Goal: Information Seeking & Learning: Learn about a topic

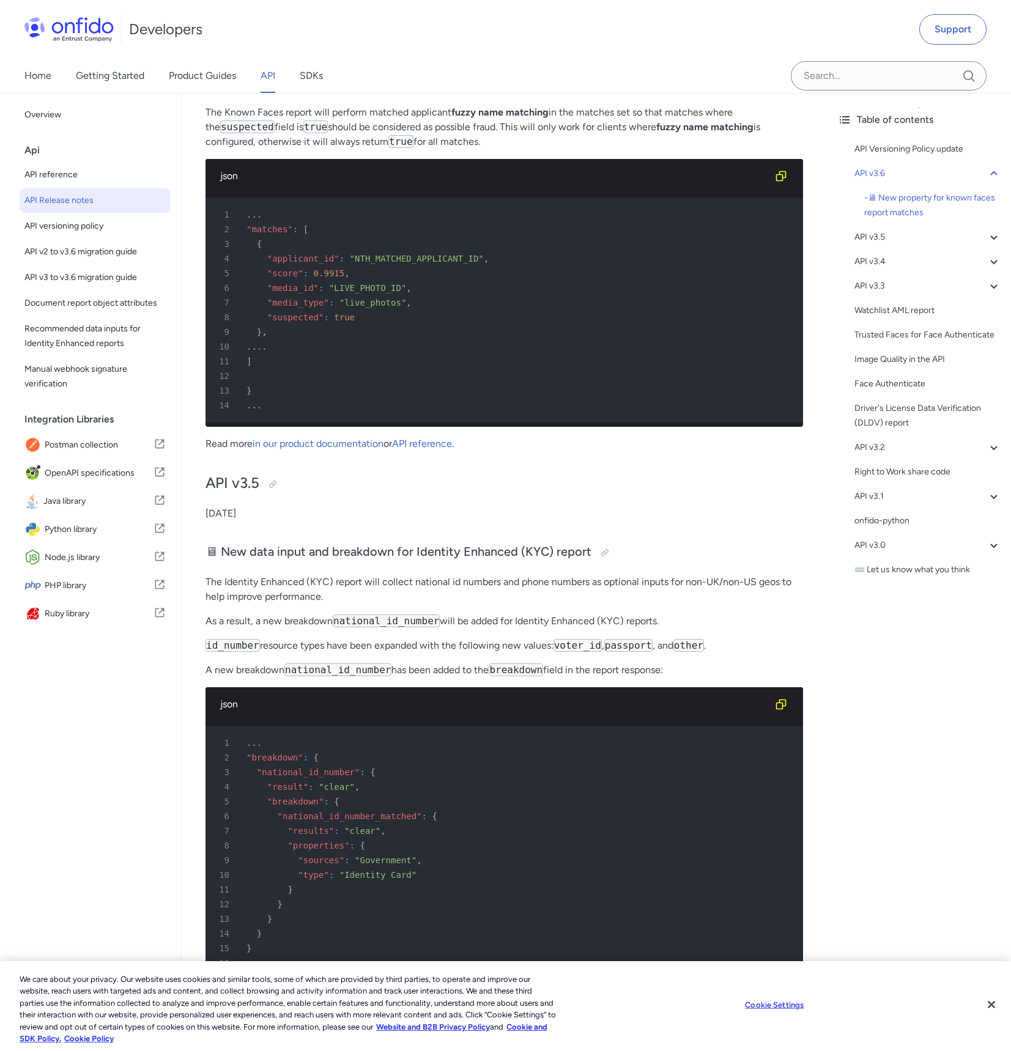
scroll to position [590, 0]
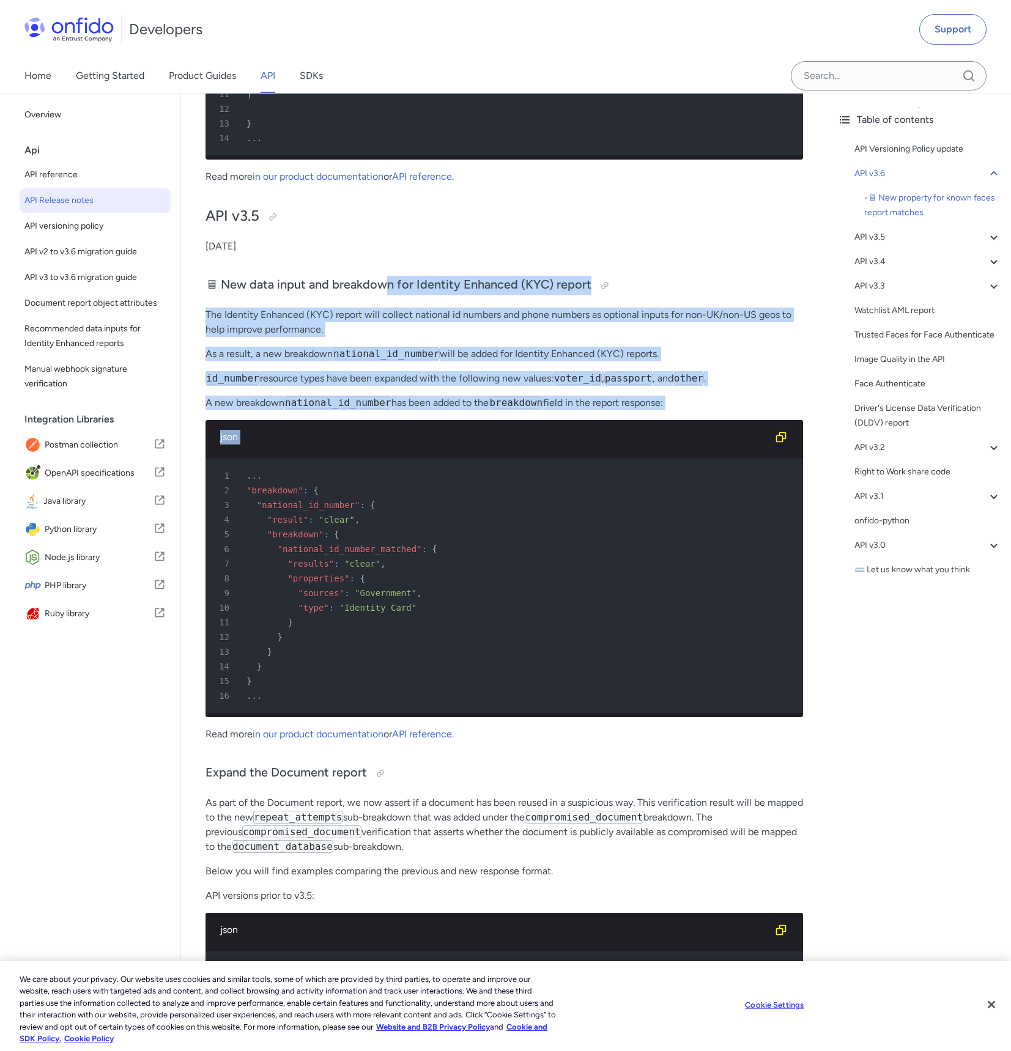
drag, startPoint x: 383, startPoint y: 292, endPoint x: 521, endPoint y: 478, distance: 231.8
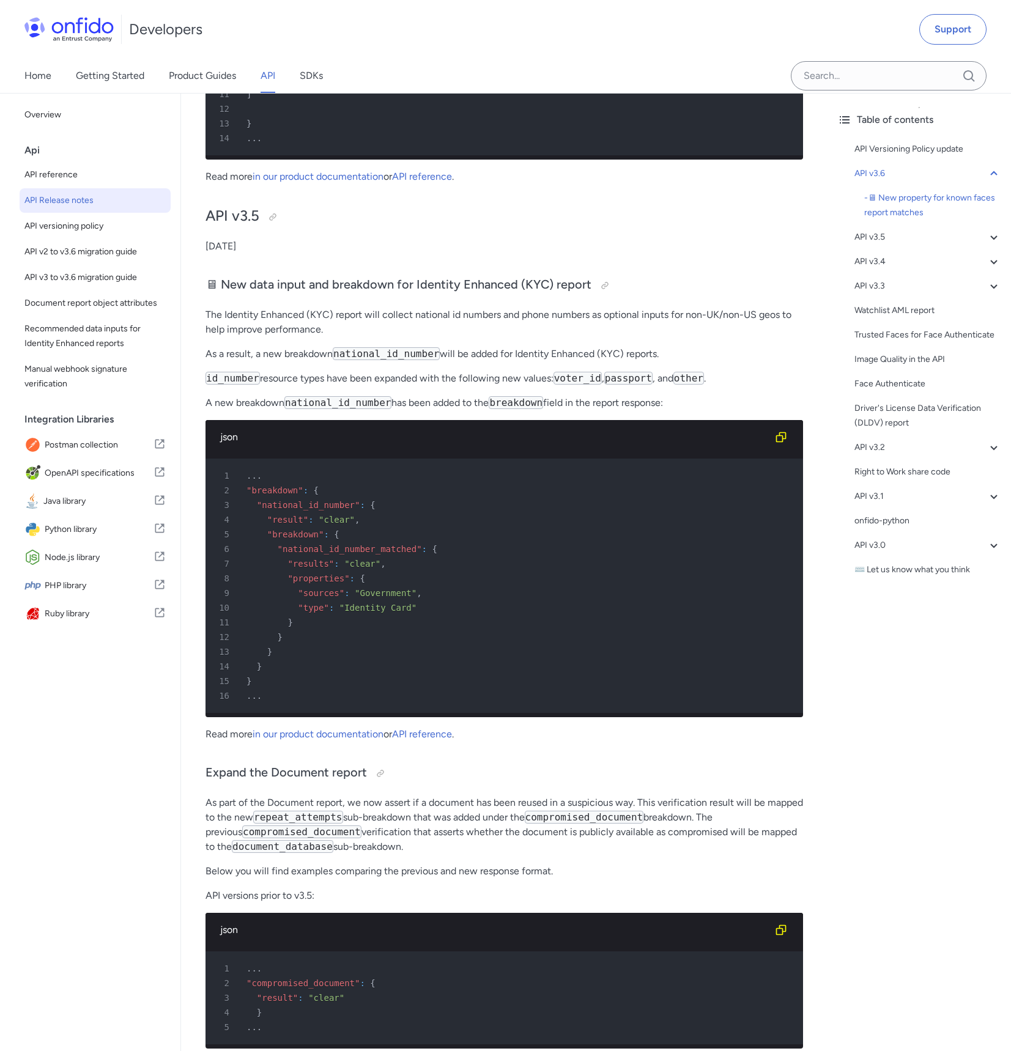
drag, startPoint x: 422, startPoint y: 271, endPoint x: 525, endPoint y: 605, distance: 350.1
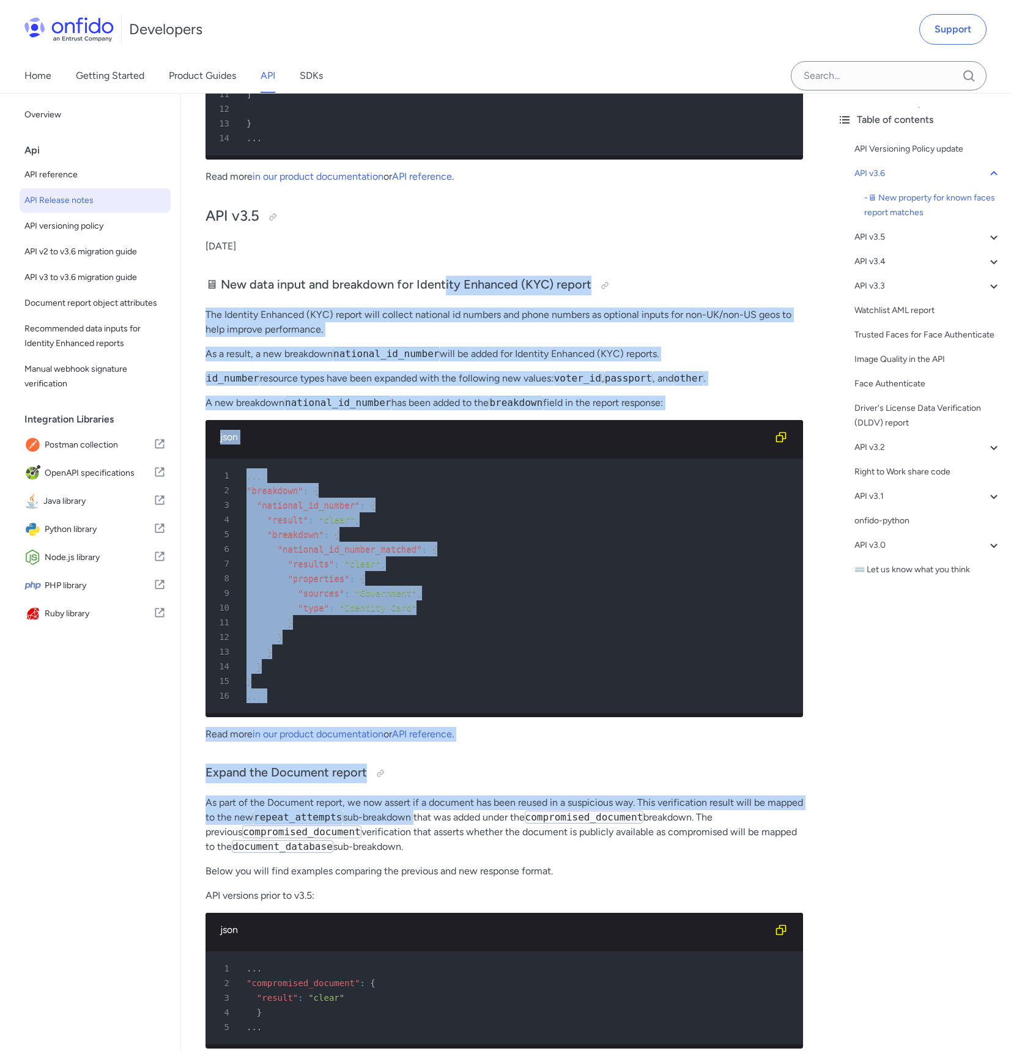
drag, startPoint x: 416, startPoint y: 835, endPoint x: 441, endPoint y: 262, distance: 573.0
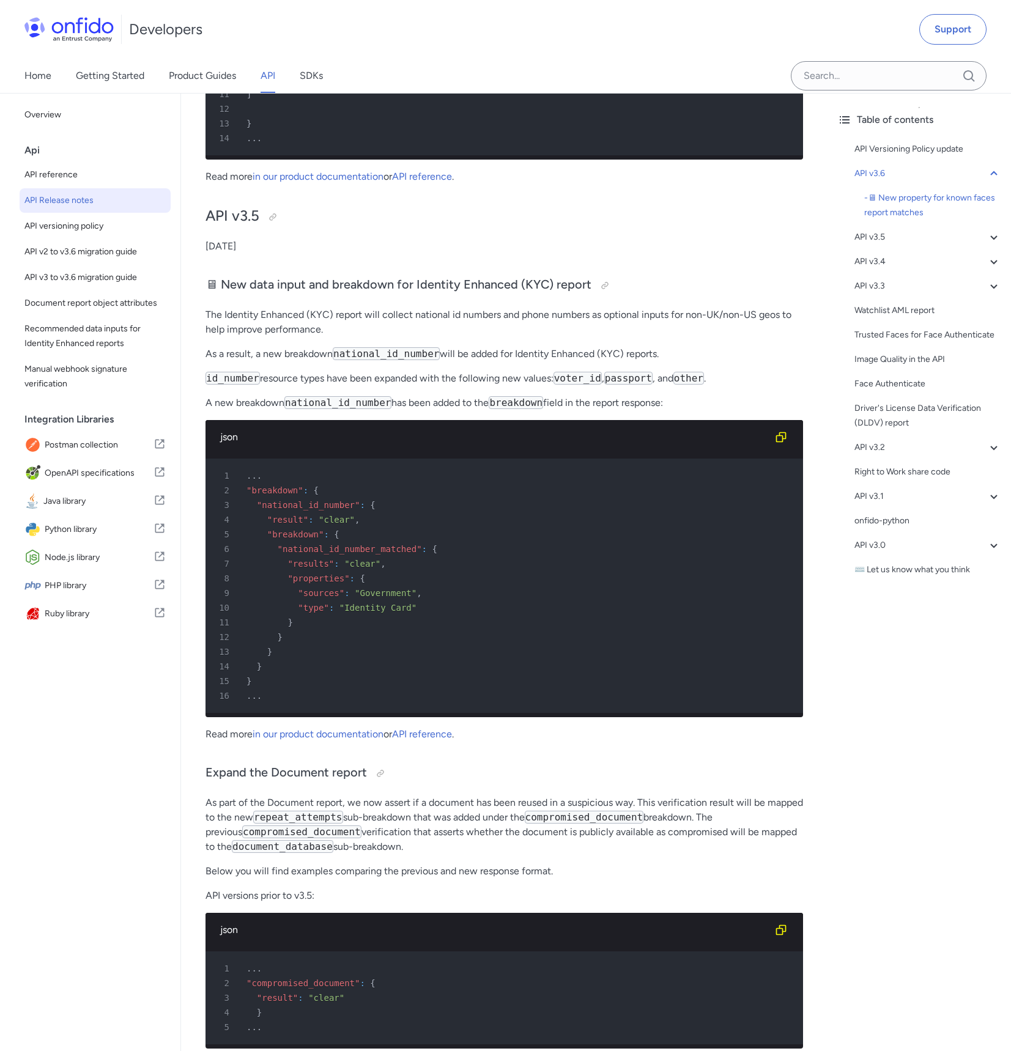
click at [441, 254] on p "[DATE]" at bounding box center [503, 246] width 597 height 15
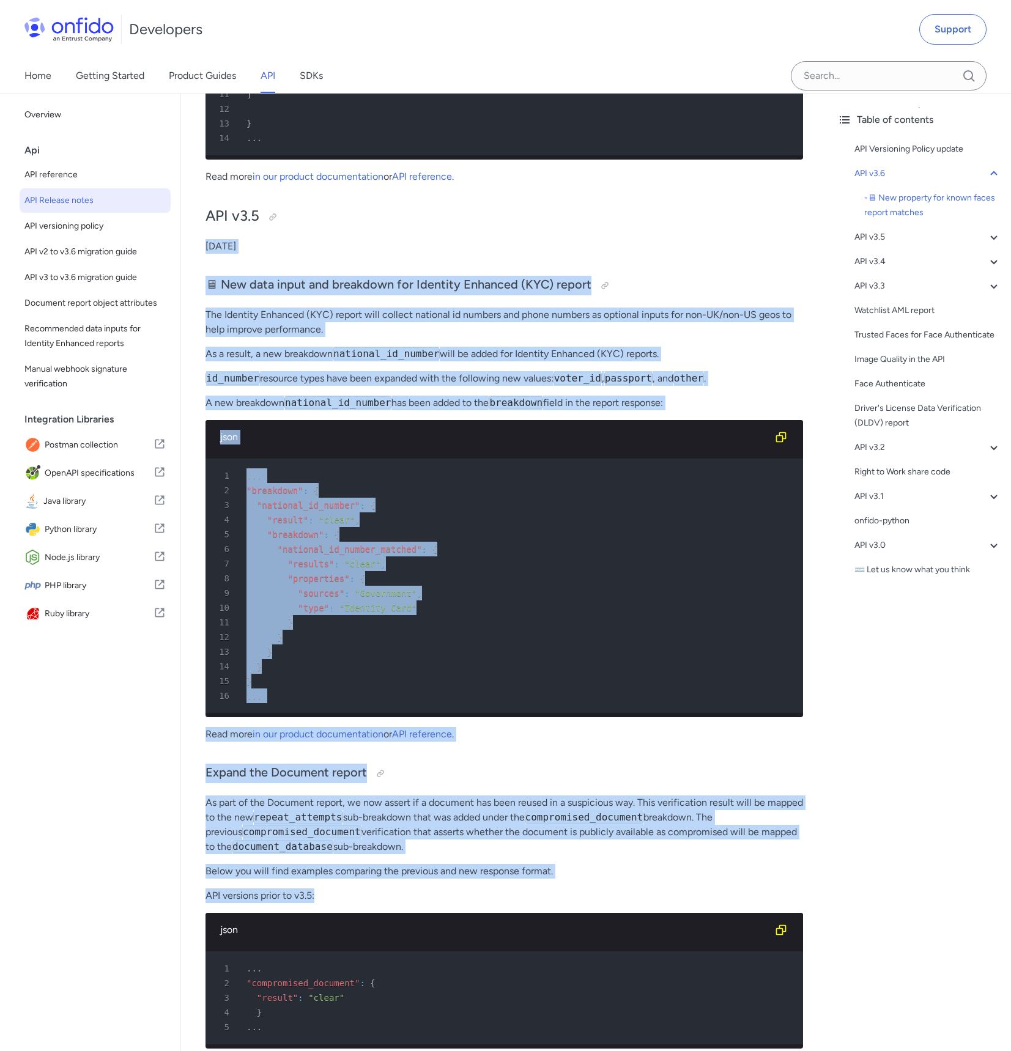
drag, startPoint x: 389, startPoint y: 231, endPoint x: 474, endPoint y: 973, distance: 747.3
click at [692, 903] on p "API versions prior to v3.5:" at bounding box center [503, 896] width 597 height 15
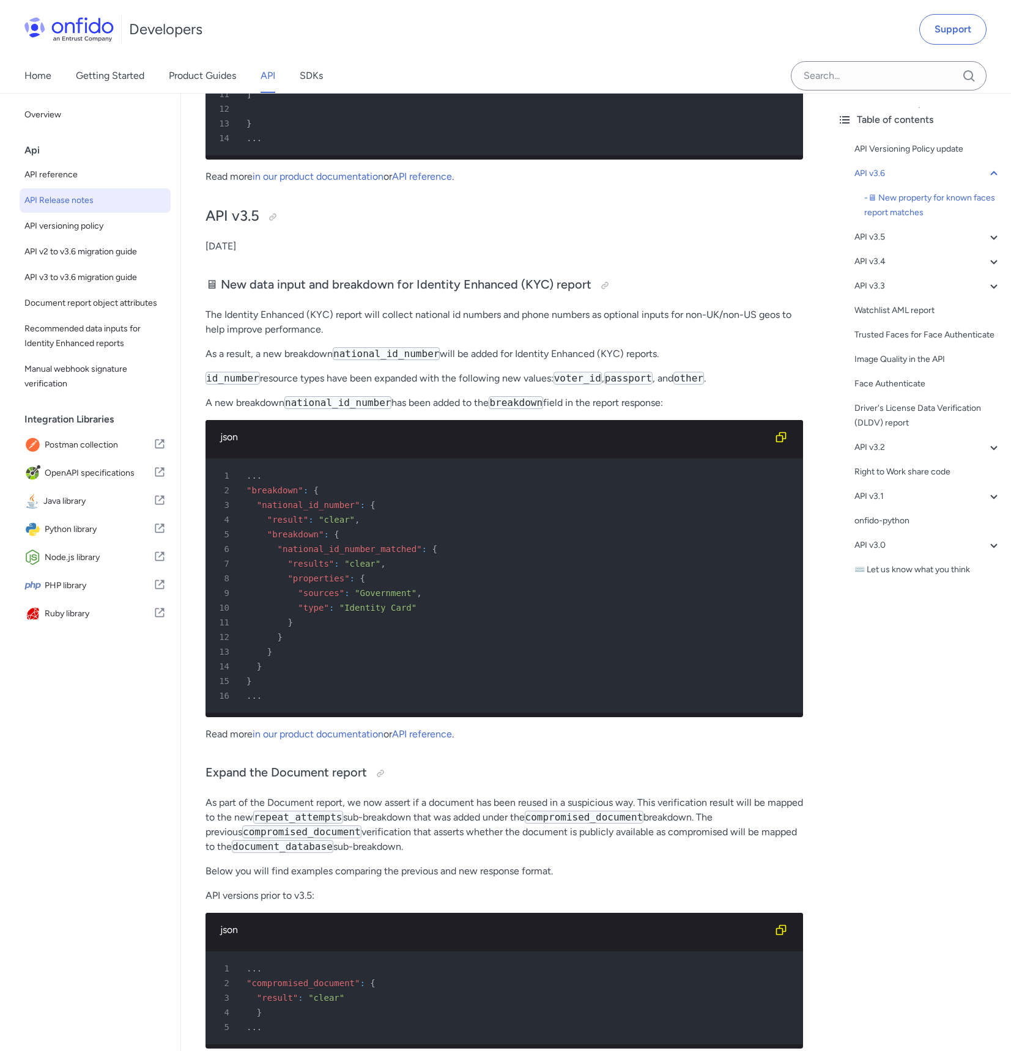
drag, startPoint x: 664, startPoint y: 681, endPoint x: 492, endPoint y: 256, distance: 458.4
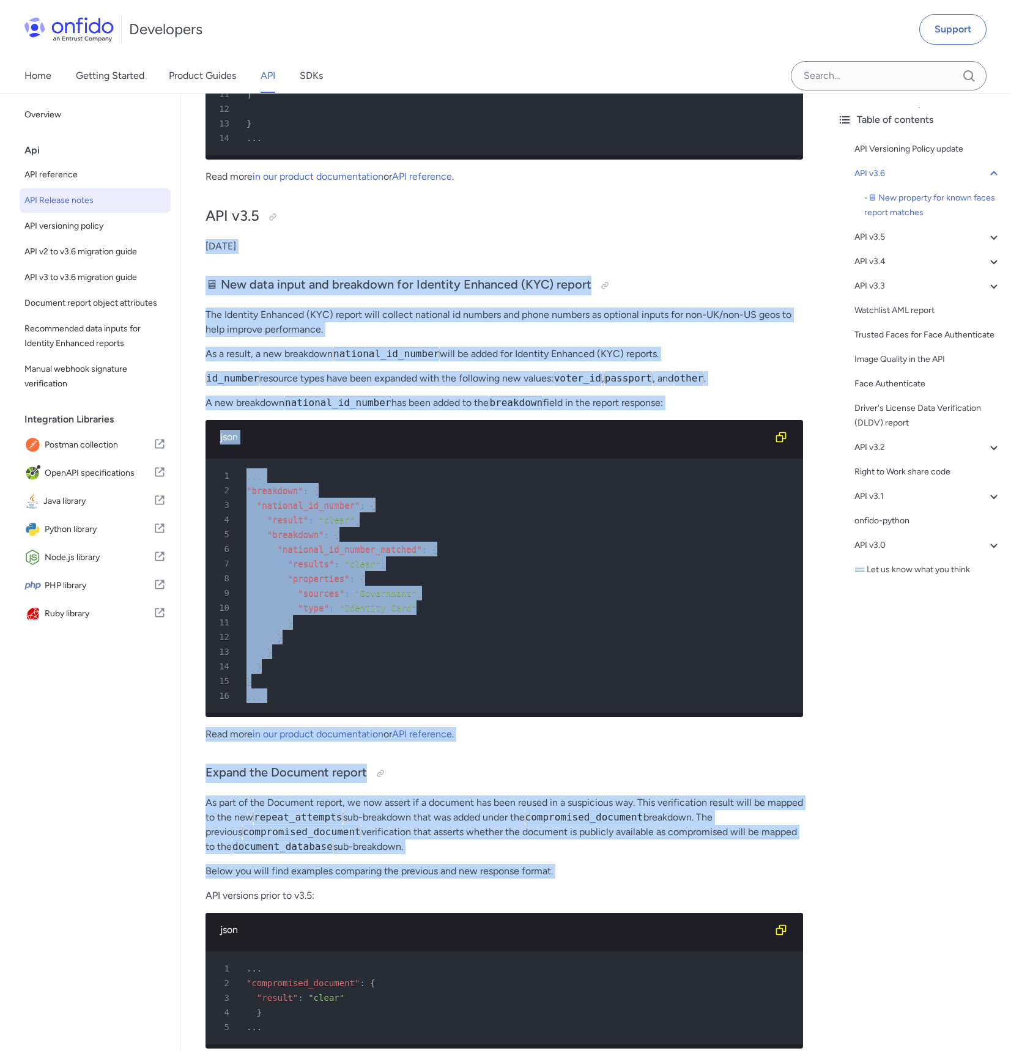
drag, startPoint x: 383, startPoint y: 224, endPoint x: 584, endPoint y: 915, distance: 719.2
drag, startPoint x: 633, startPoint y: 884, endPoint x: 509, endPoint y: 258, distance: 637.8
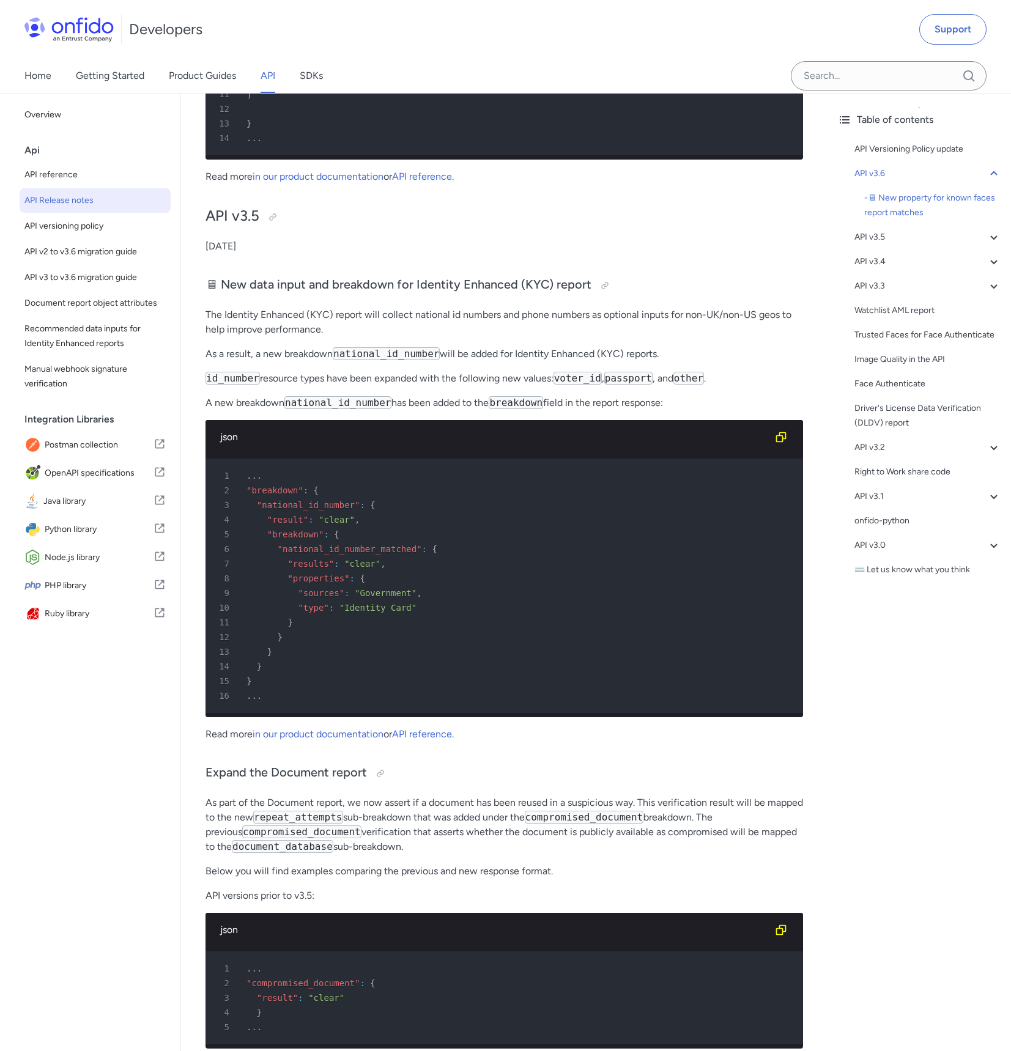
click at [494, 254] on p "[DATE]" at bounding box center [503, 246] width 597 height 15
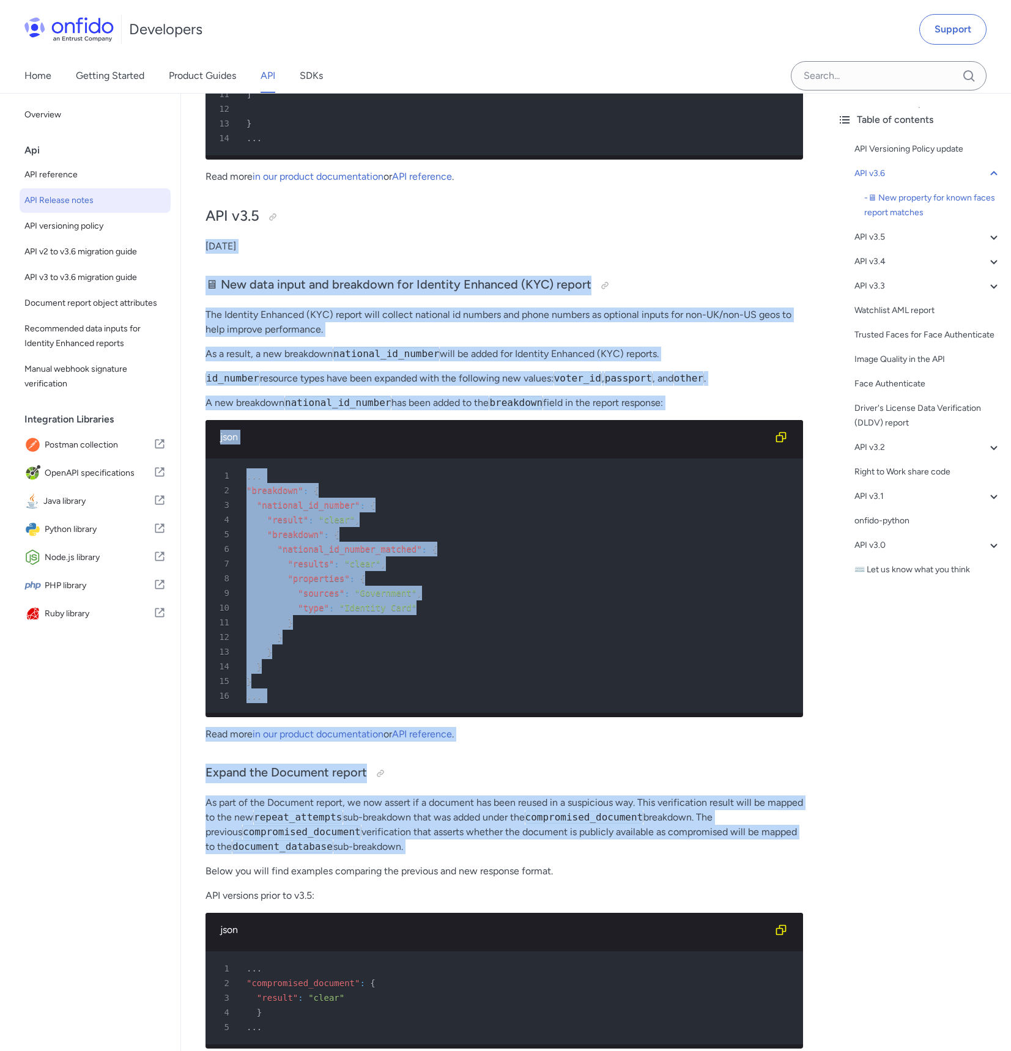
drag, startPoint x: 389, startPoint y: 270, endPoint x: 475, endPoint y: 913, distance: 649.0
click at [624, 854] on p "As part of the Document report, we now assert if a document has been reused in …" at bounding box center [503, 825] width 597 height 59
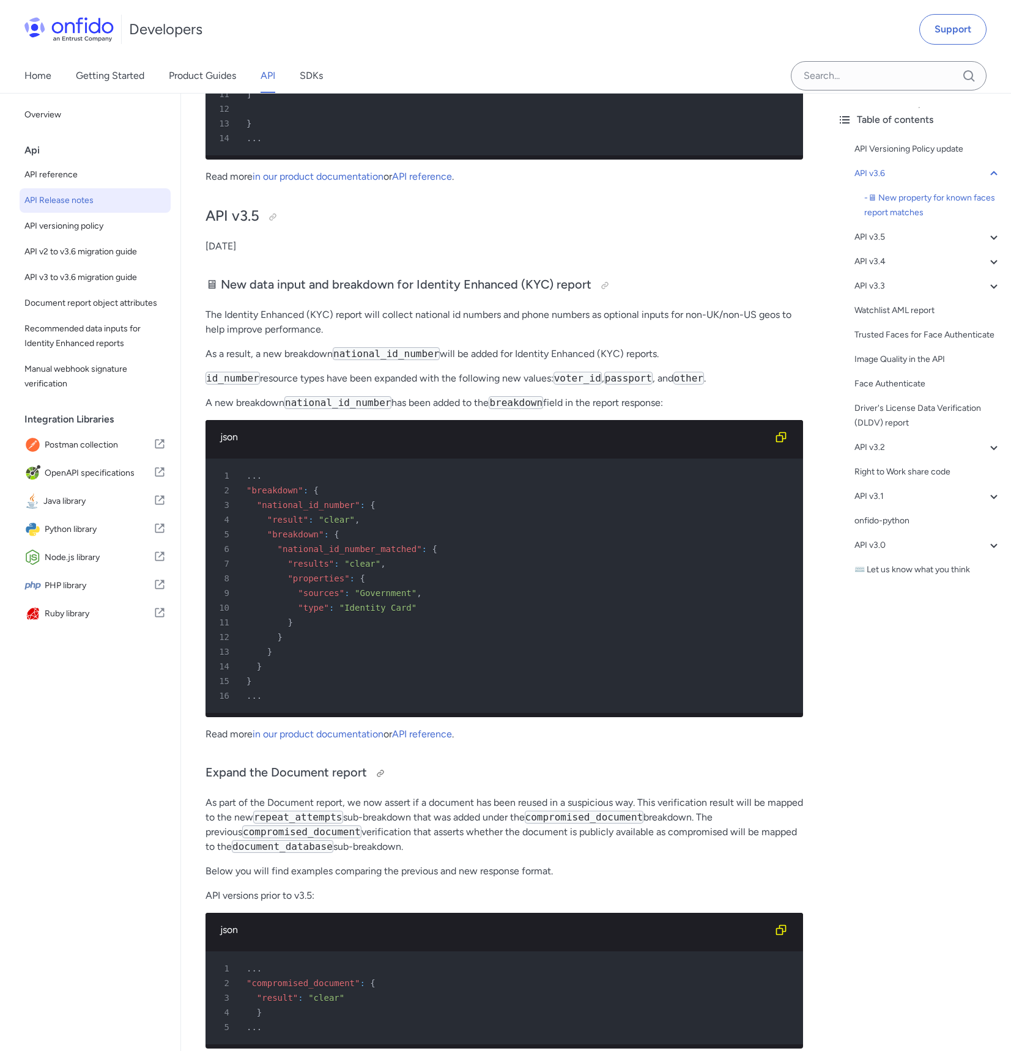
click at [523, 783] on h3 "Expand the Document report" at bounding box center [503, 774] width 597 height 20
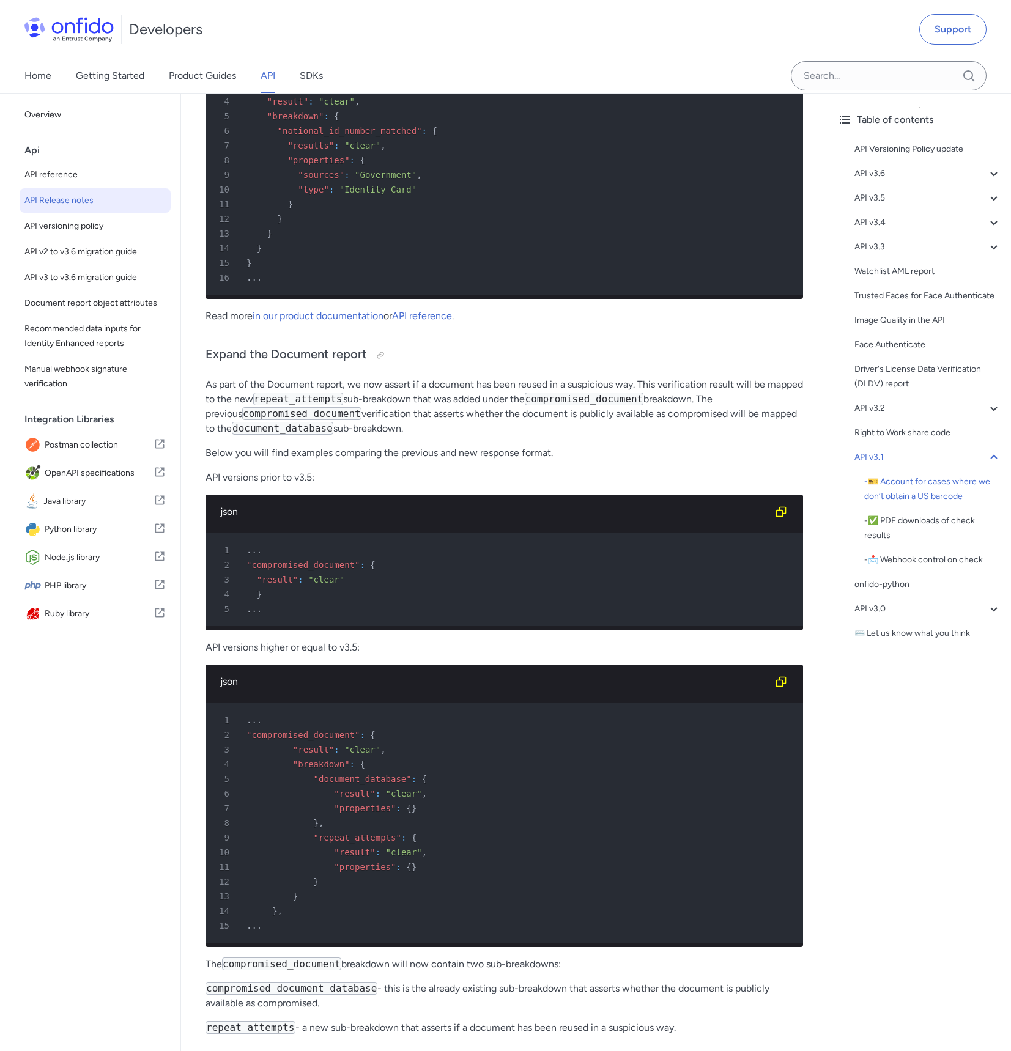
scroll to position [0, 0]
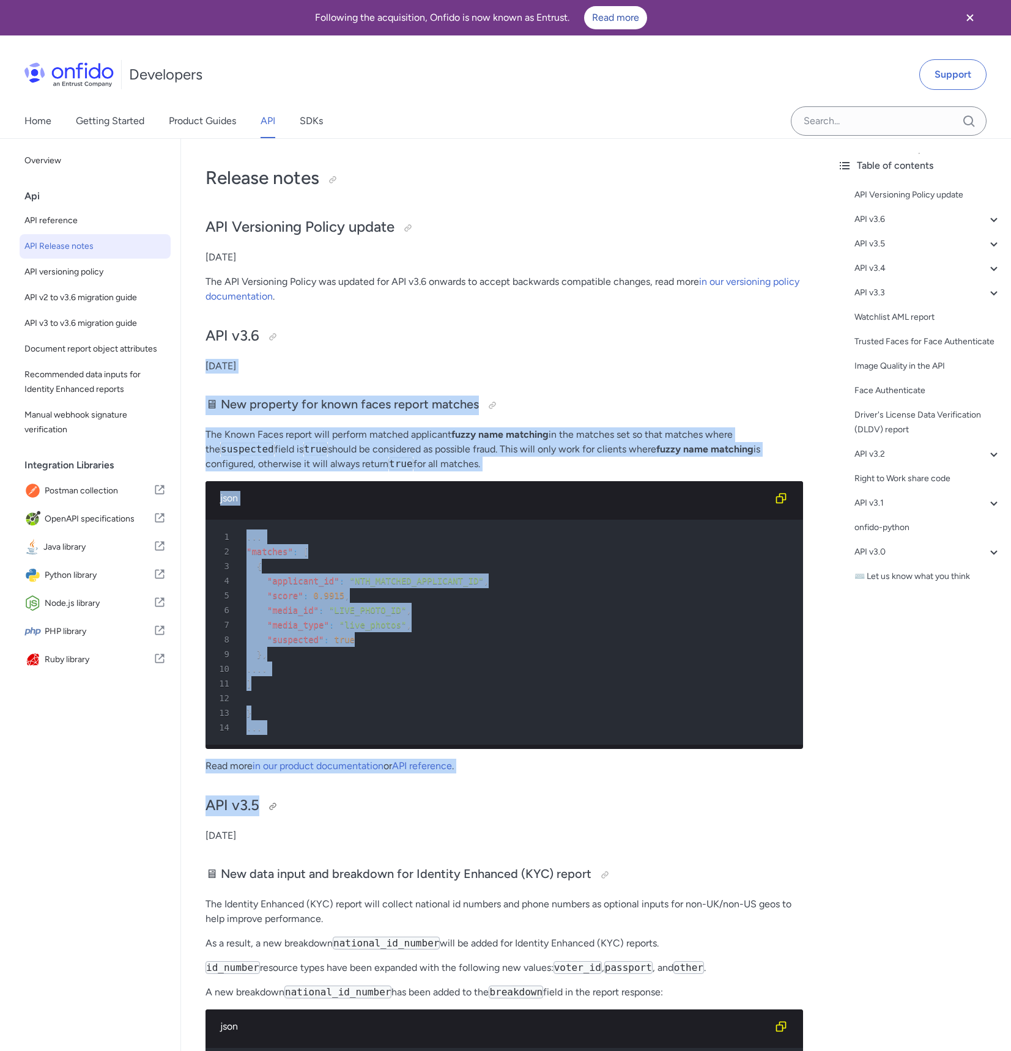
drag, startPoint x: 446, startPoint y: 339, endPoint x: 552, endPoint y: 815, distance: 486.8
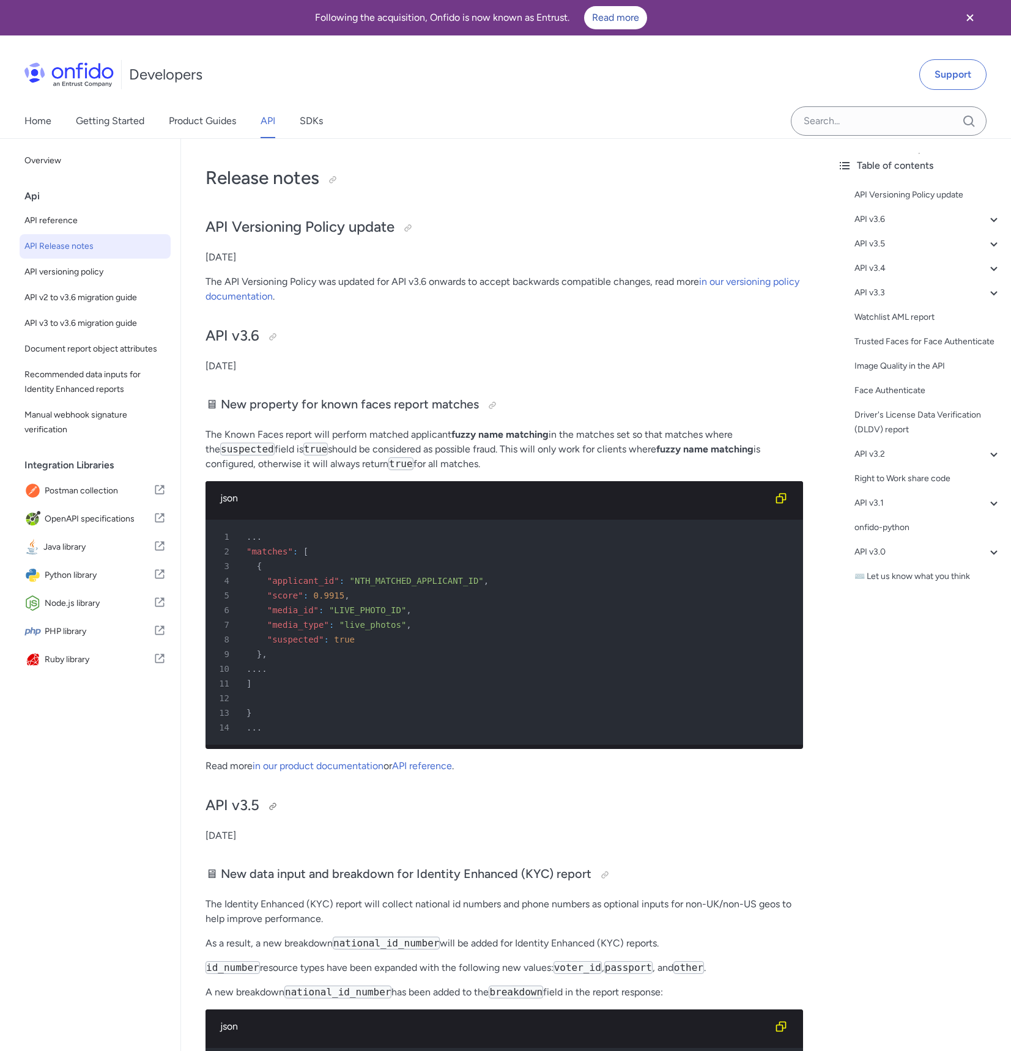
click at [563, 843] on p "[DATE]" at bounding box center [503, 836] width 597 height 15
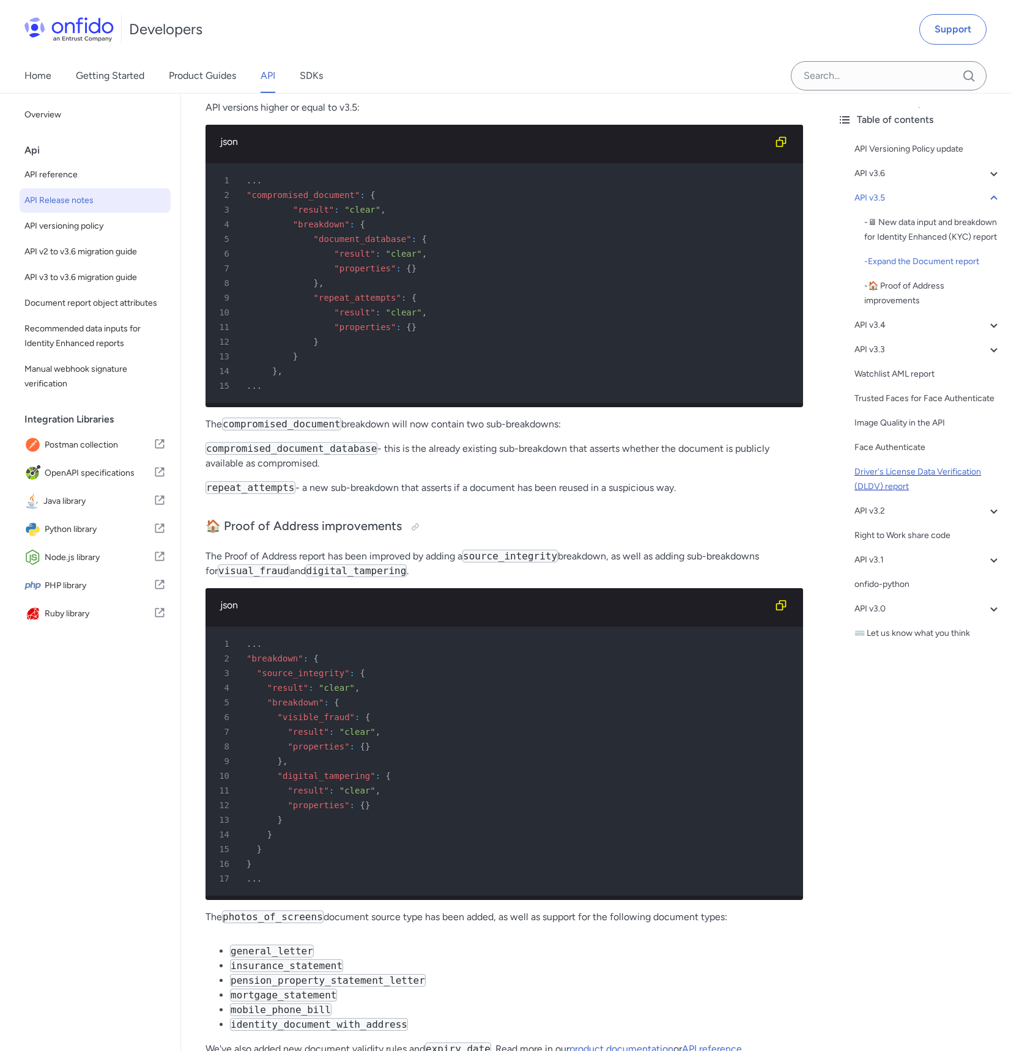
scroll to position [5151, 0]
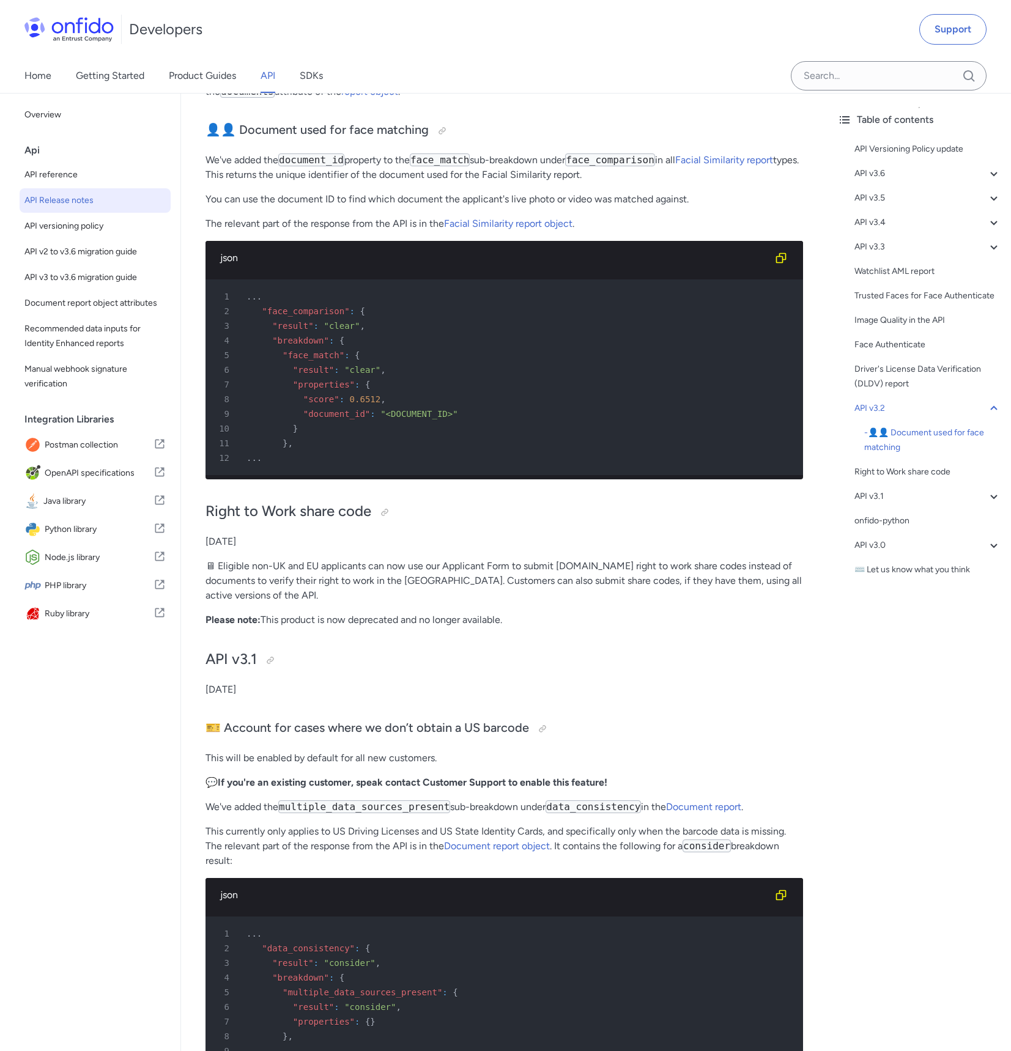
click at [638, 60] on p "422 document_ids_with_unsupported_report" at bounding box center [503, 52] width 597 height 15
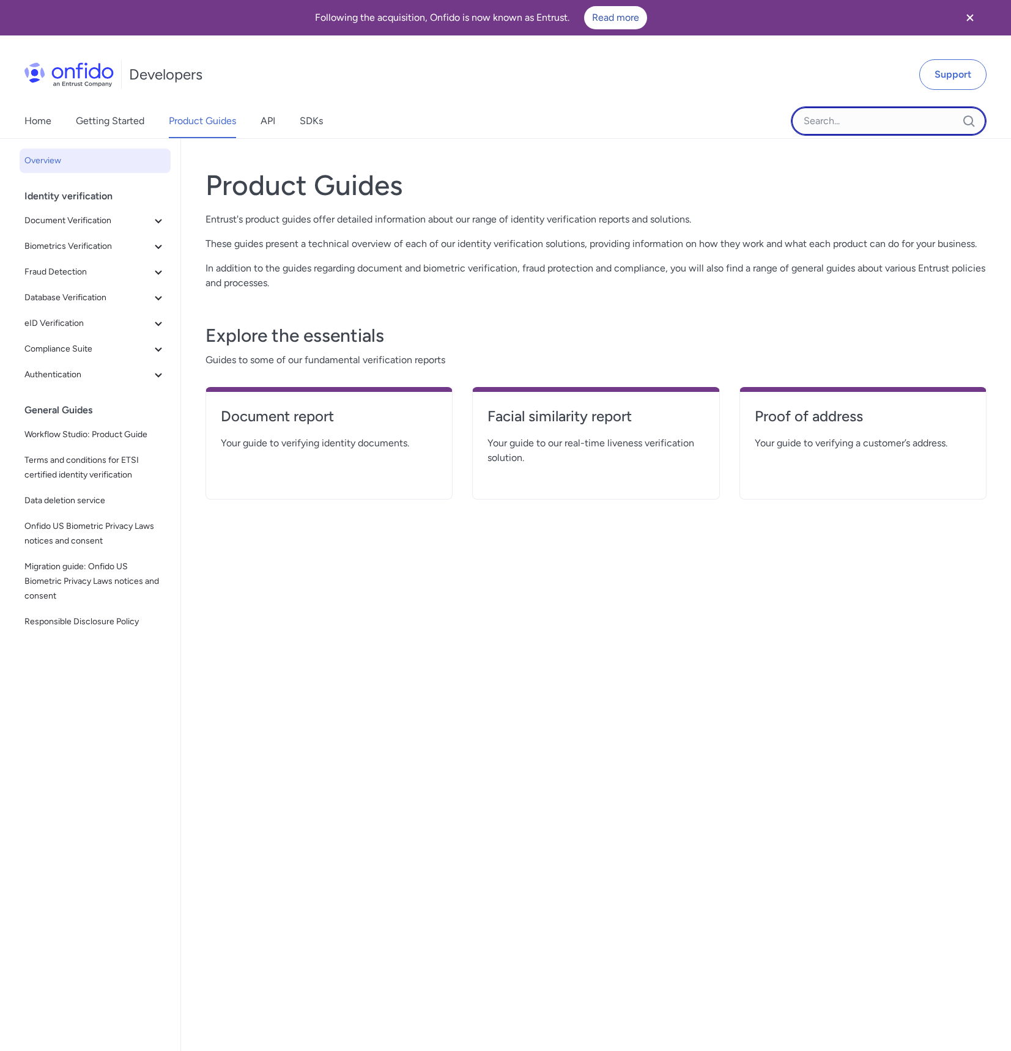
click at [884, 120] on input "Onfido search input field" at bounding box center [889, 120] width 196 height 29
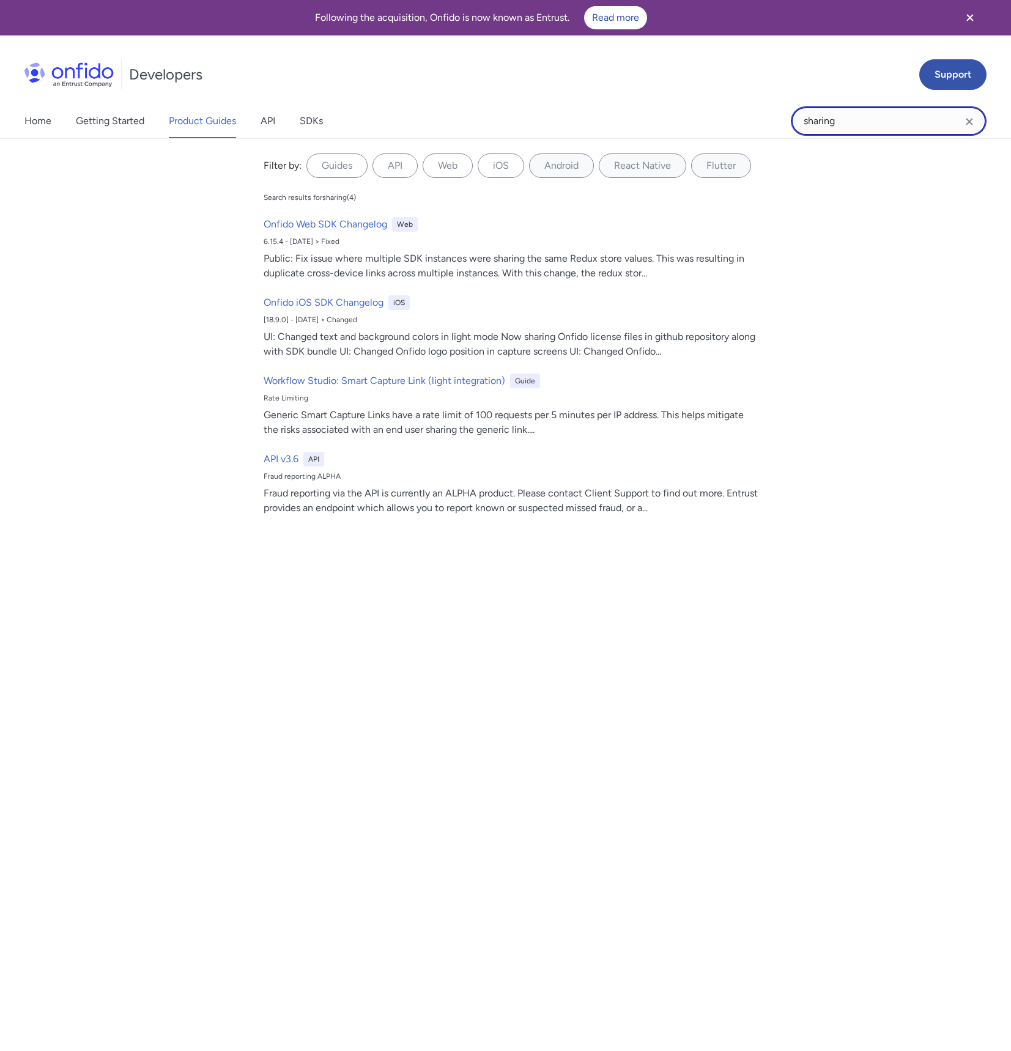
type input "sharing"
click at [978, 76] on link "Support" at bounding box center [952, 74] width 67 height 31
